Goal: Check status: Check status

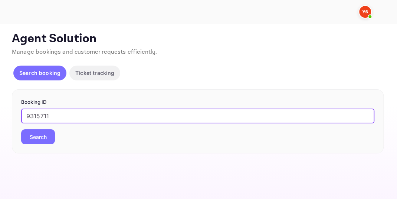
type input "9315711"
click at [38, 141] on button "Search" at bounding box center [38, 136] width 34 height 15
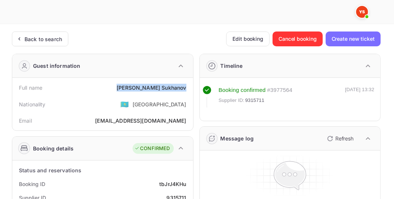
drag, startPoint x: 145, startPoint y: 87, endPoint x: 185, endPoint y: 88, distance: 39.3
click at [185, 88] on div "[PERSON_NAME]" at bounding box center [150, 88] width 69 height 8
copy div "[PERSON_NAME]"
click at [177, 73] on div "Guest information" at bounding box center [102, 66] width 181 height 24
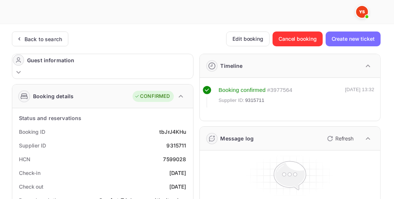
click at [177, 73] on div "Guest information" at bounding box center [102, 66] width 181 height 24
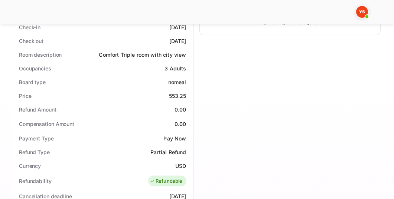
scroll to position [212, 0]
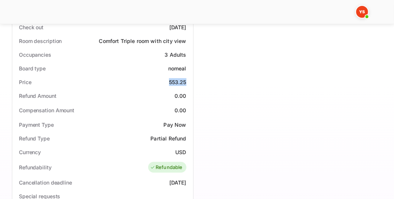
drag, startPoint x: 168, startPoint y: 80, endPoint x: 185, endPoint y: 79, distance: 16.3
click at [185, 79] on div "553.25" at bounding box center [177, 82] width 17 height 8
copy div "553.25"
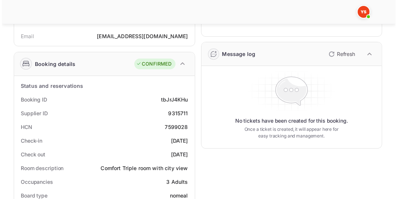
scroll to position [0, 0]
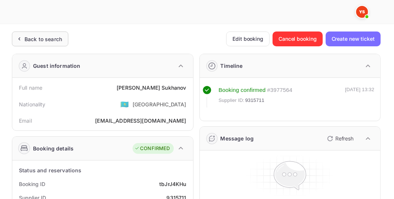
click at [50, 41] on div "Back to search" at bounding box center [42, 39] width 37 height 8
